Goal: Navigation & Orientation: Find specific page/section

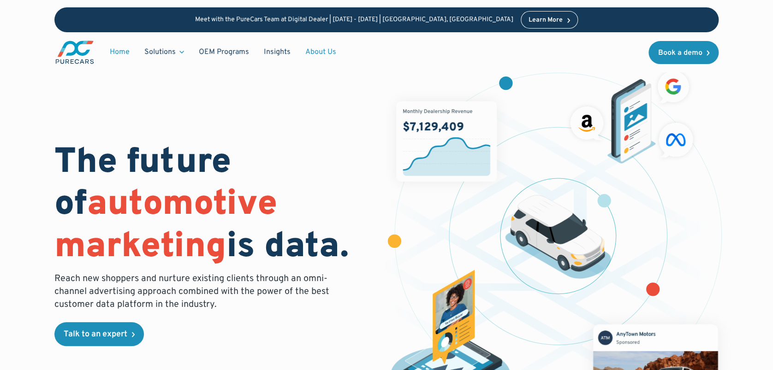
click at [316, 54] on link "About Us" at bounding box center [321, 52] width 46 height 18
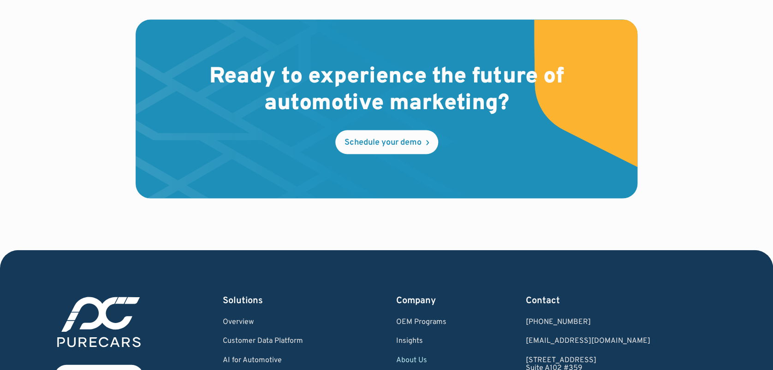
scroll to position [2774, 0]
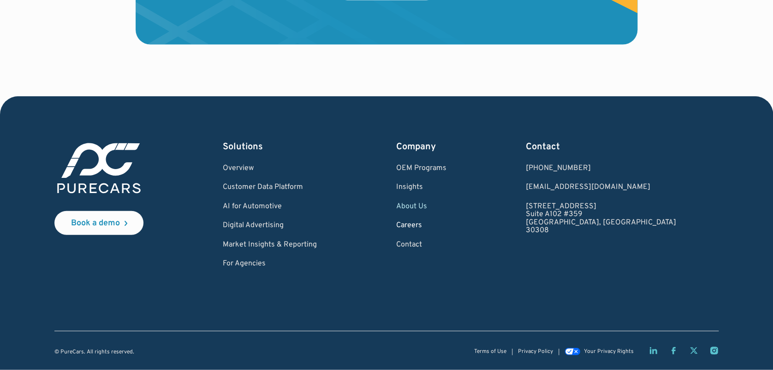
click at [447, 224] on link "Careers" at bounding box center [421, 226] width 50 height 8
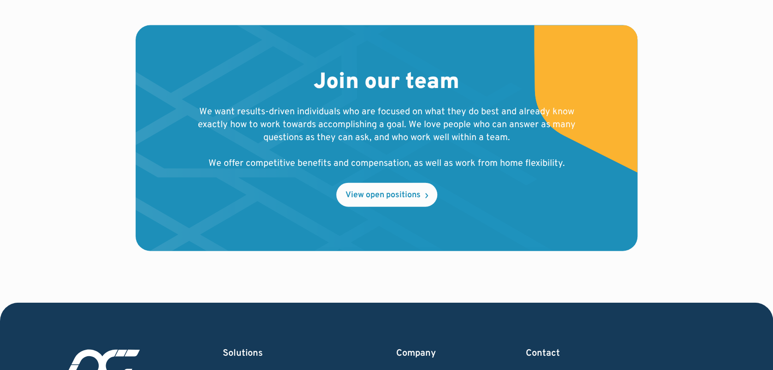
scroll to position [1040, 0]
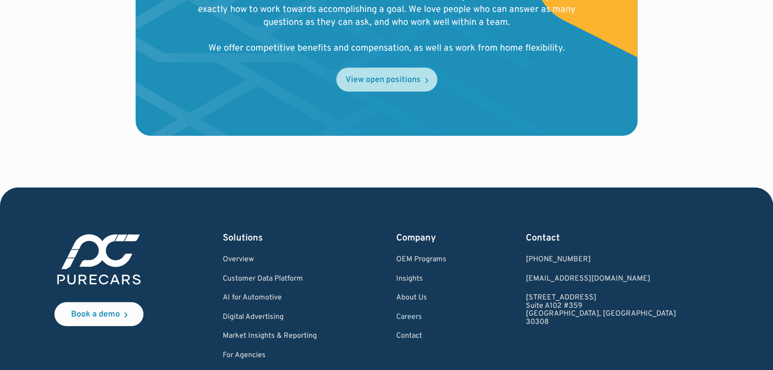
click at [402, 80] on div "View open positions" at bounding box center [383, 80] width 75 height 8
